Goal: Transaction & Acquisition: Book appointment/travel/reservation

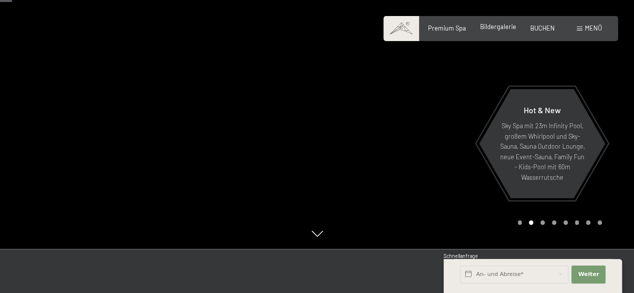
click at [497, 26] on span "Bildergalerie" at bounding box center [498, 27] width 36 height 8
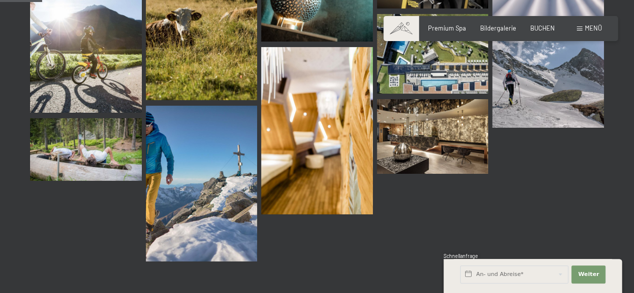
scroll to position [604, 0]
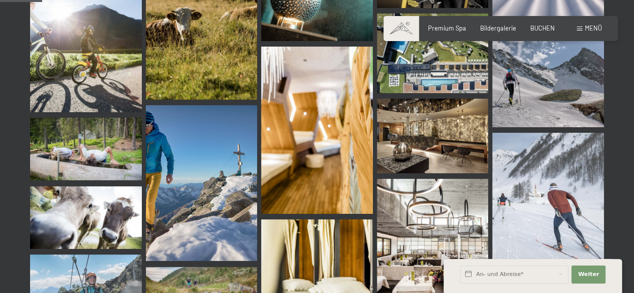
click at [434, 33] on div "Buchen Anfragen Premium Spa Bildergalerie BUCHEN Menü DE IT EN Gutschein Bilder…" at bounding box center [500, 28] width 202 height 9
click at [442, 31] on div "Premium Spa" at bounding box center [447, 27] width 38 height 9
click at [442, 26] on span "Premium Spa" at bounding box center [447, 27] width 38 height 8
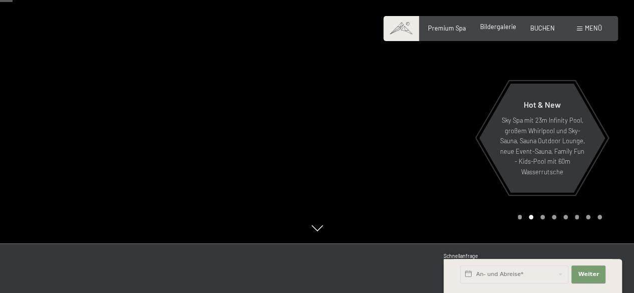
click at [489, 28] on span "Bildergalerie" at bounding box center [498, 27] width 36 height 8
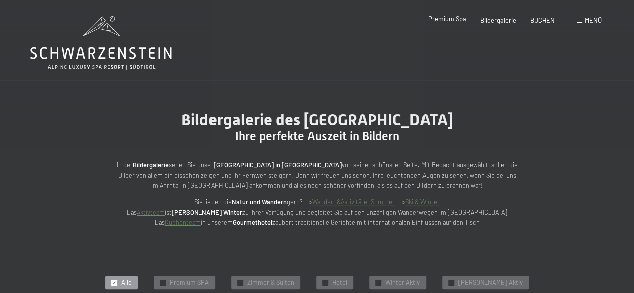
click at [455, 18] on span "Premium Spa" at bounding box center [447, 19] width 38 height 8
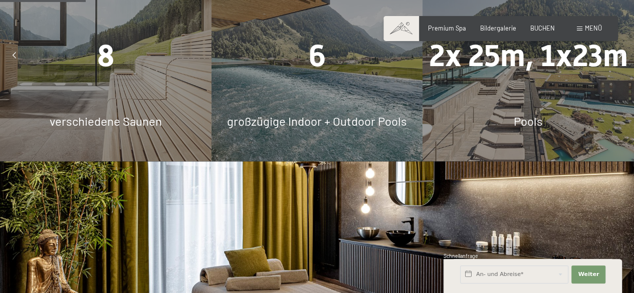
scroll to position [775, 0]
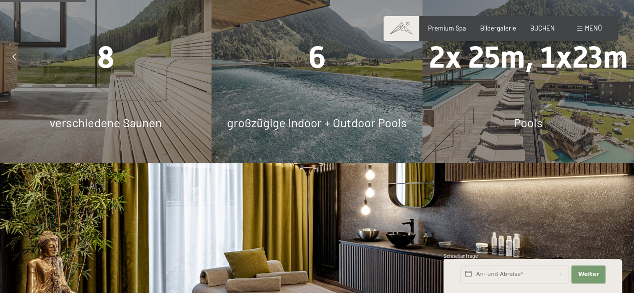
click at [277, 114] on div "großzügige Indoor + Outdoor Pools" at bounding box center [316, 122] width 211 height 17
click at [285, 115] on span "großzügige Indoor + Outdoor Pools" at bounding box center [317, 122] width 180 height 15
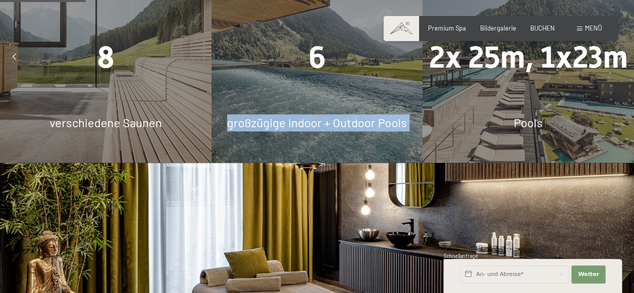
click at [285, 115] on span "großzügige Indoor + Outdoor Pools" at bounding box center [317, 122] width 180 height 15
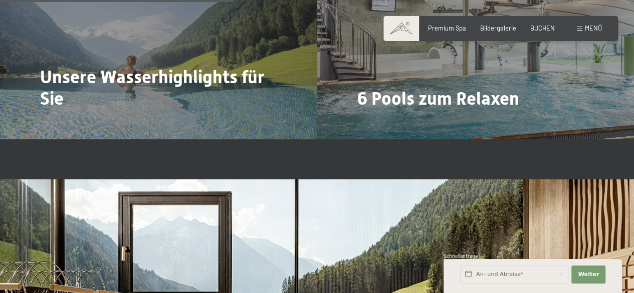
scroll to position [2110, 0]
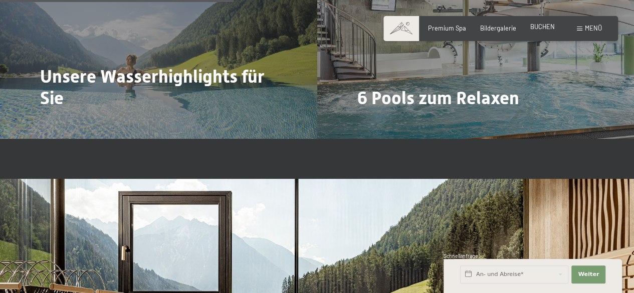
click at [547, 28] on span "BUCHEN" at bounding box center [542, 27] width 25 height 8
